Goal: Task Accomplishment & Management: Complete application form

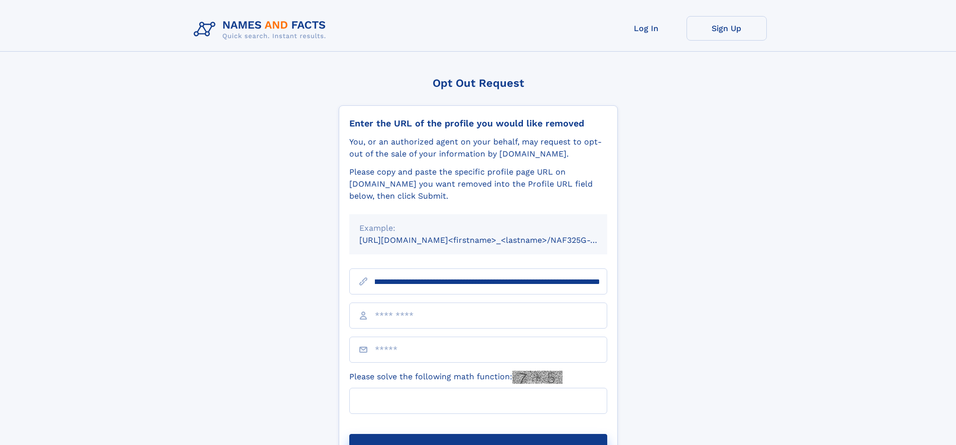
scroll to position [0, 119]
type input "**********"
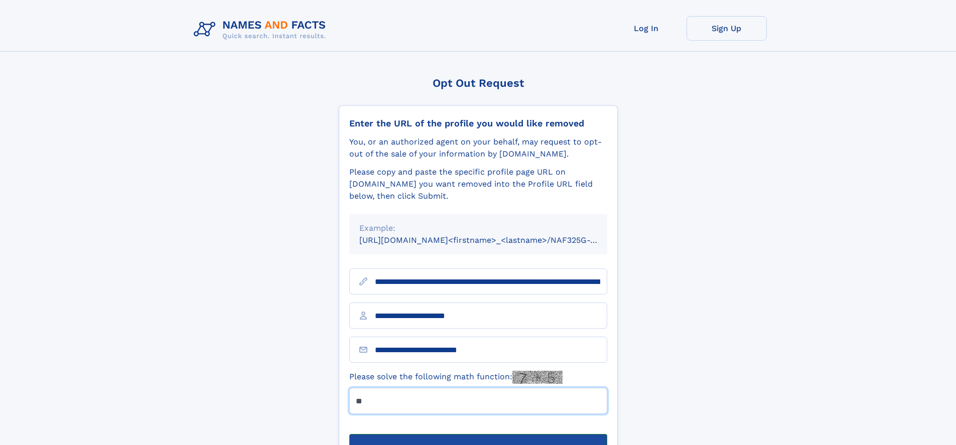
type input "**"
click at [478, 434] on button "Submit Opt Out Request" at bounding box center [478, 450] width 258 height 32
